Goal: Task Accomplishment & Management: Use online tool/utility

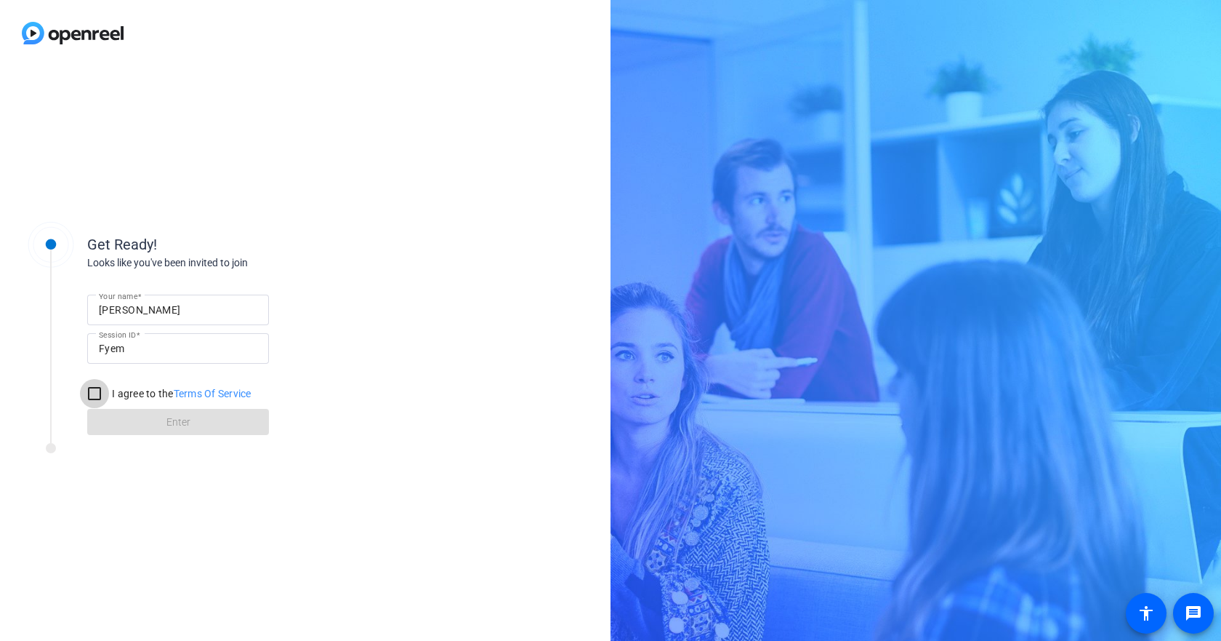
click at [97, 388] on input "I agree to the Terms Of Service" at bounding box center [94, 393] width 29 height 29
checkbox input "true"
click at [129, 416] on span at bounding box center [178, 421] width 182 height 35
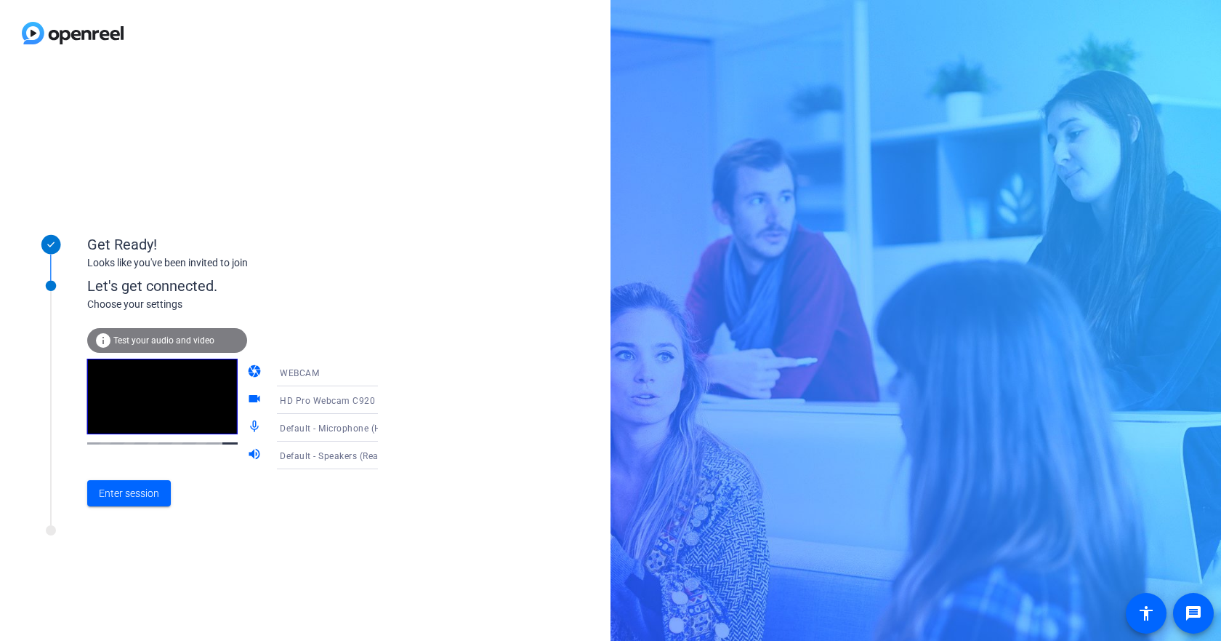
click at [206, 337] on span "Test your audio and video" at bounding box center [163, 340] width 101 height 10
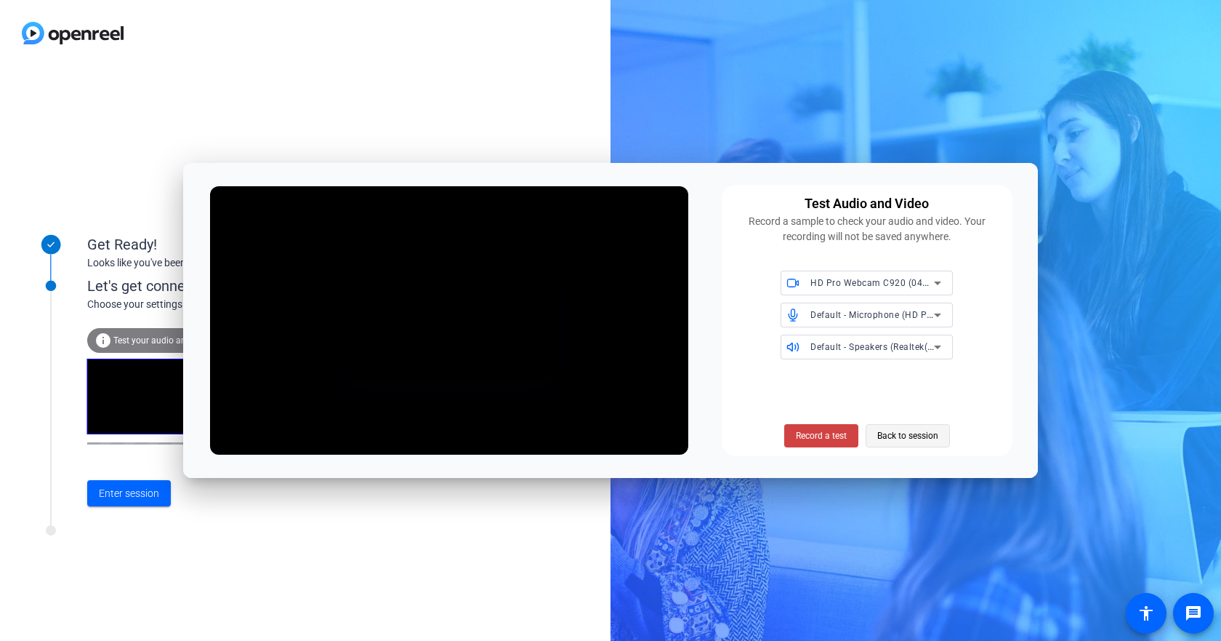
click at [909, 436] on span "Back to session" at bounding box center [908, 436] width 61 height 28
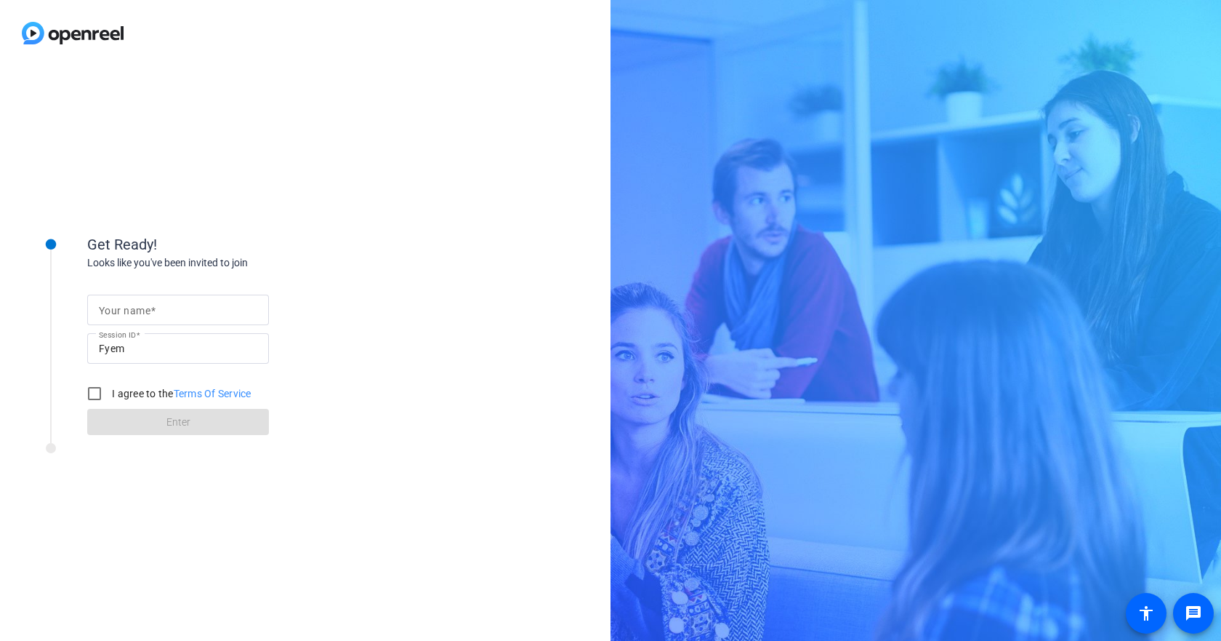
click at [116, 309] on mat-label "Your name" at bounding box center [125, 311] width 52 height 12
click at [116, 309] on input "Your name" at bounding box center [178, 309] width 158 height 17
type input "[PERSON_NAME]"
click at [92, 400] on input "I agree to the Terms Of Service" at bounding box center [94, 393] width 29 height 29
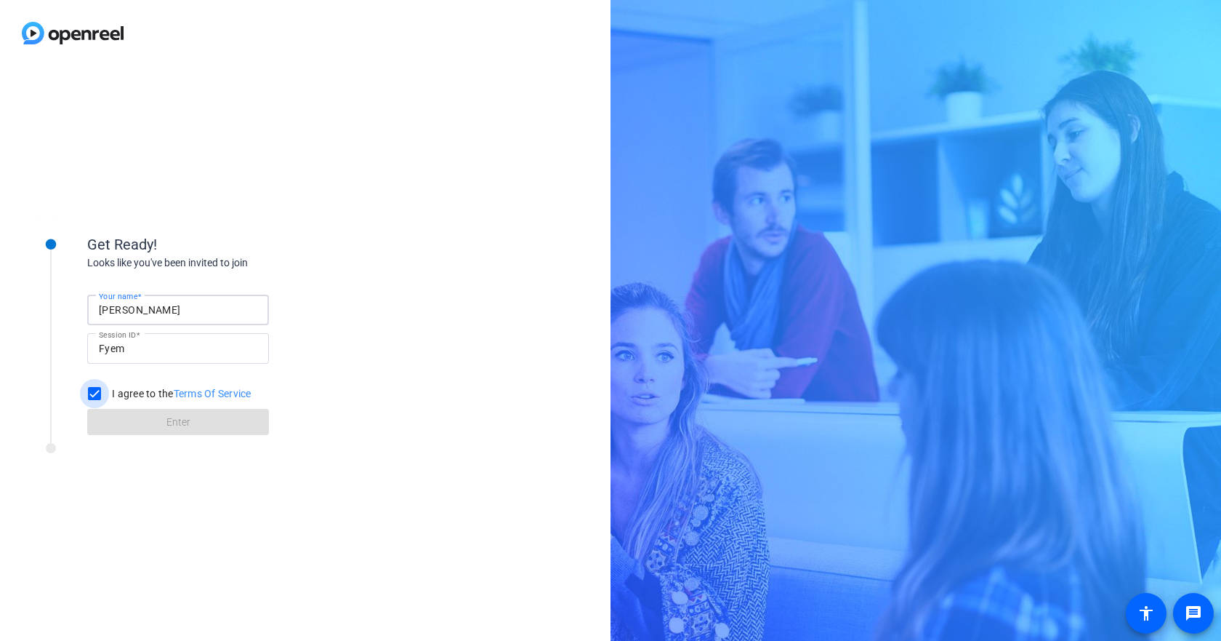
checkbox input "true"
click at [161, 425] on span at bounding box center [178, 421] width 182 height 35
